Goal: Navigation & Orientation: Find specific page/section

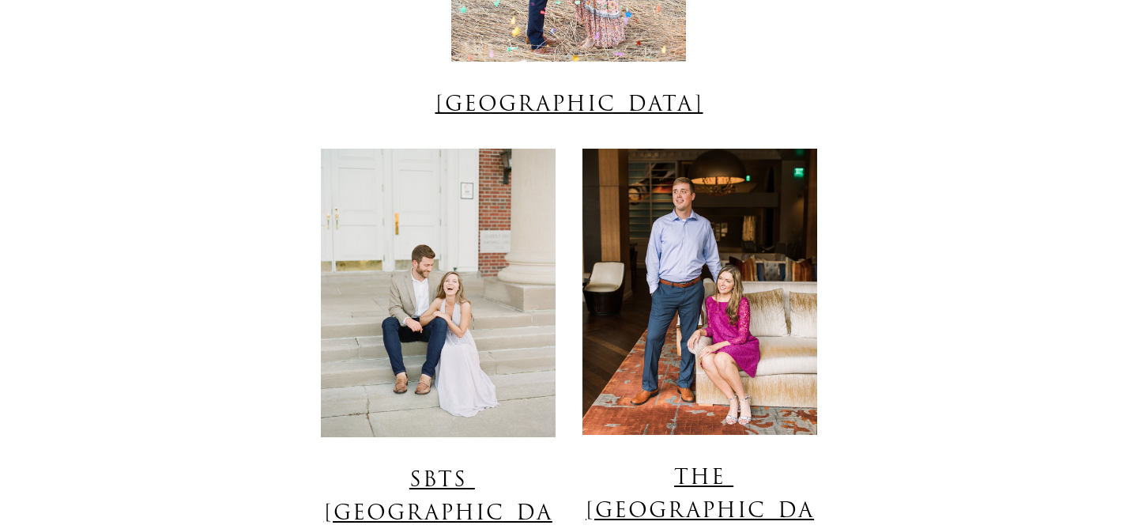
scroll to position [10323, 0]
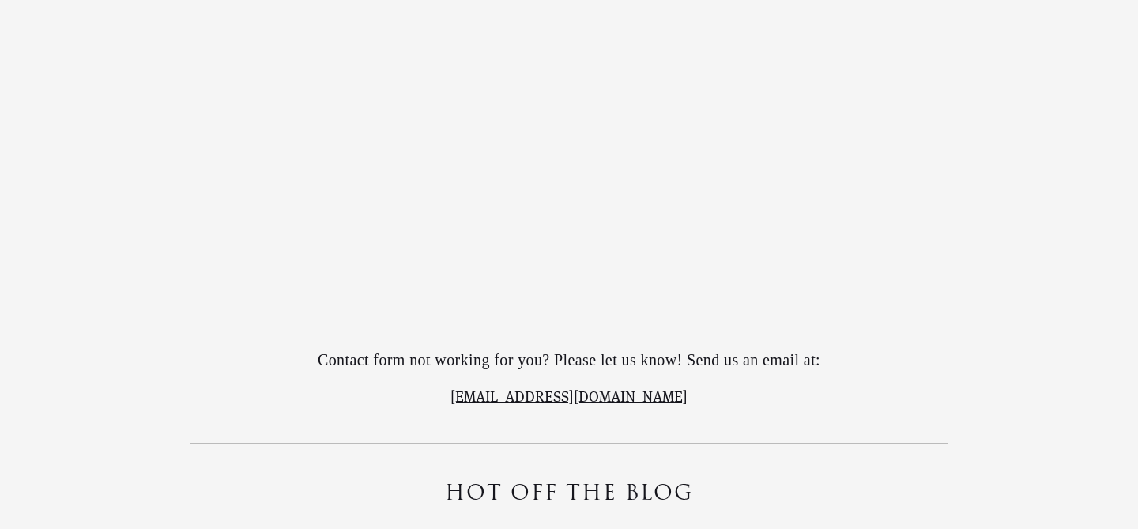
scroll to position [18884, 0]
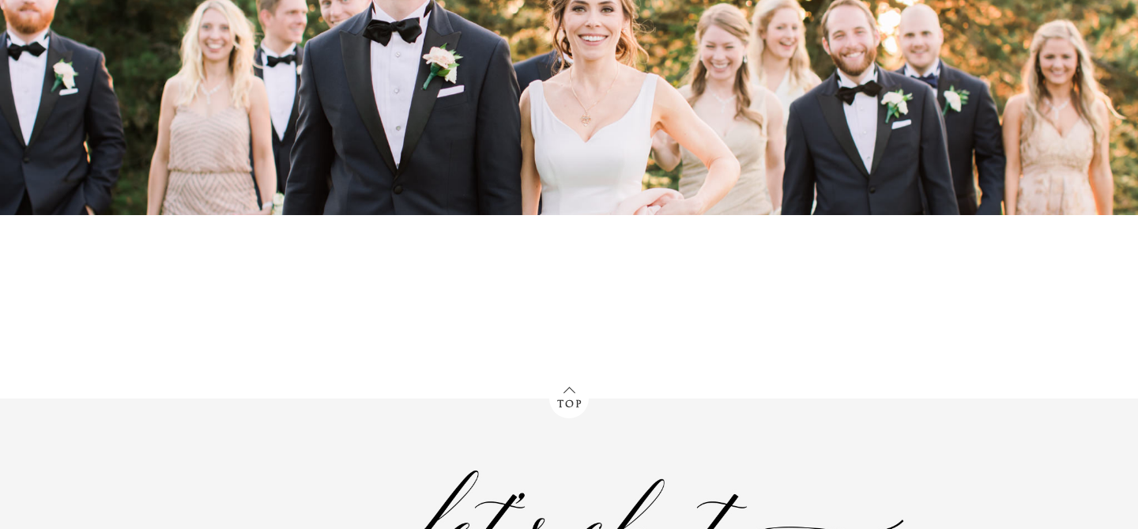
click at [580, 380] on link "Top" at bounding box center [569, 394] width 40 height 28
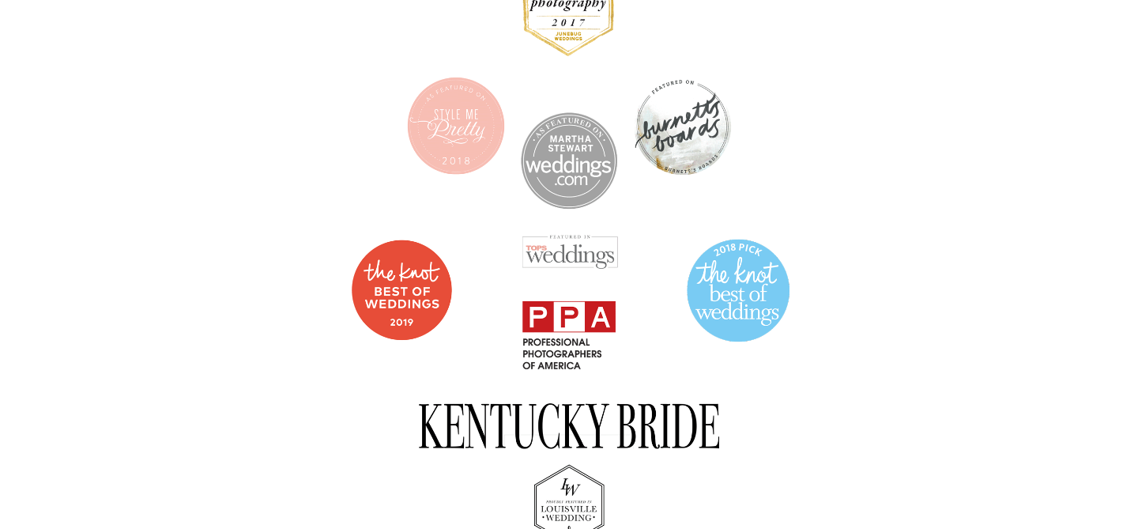
scroll to position [11, 0]
